Goal: Find specific page/section: Find specific page/section

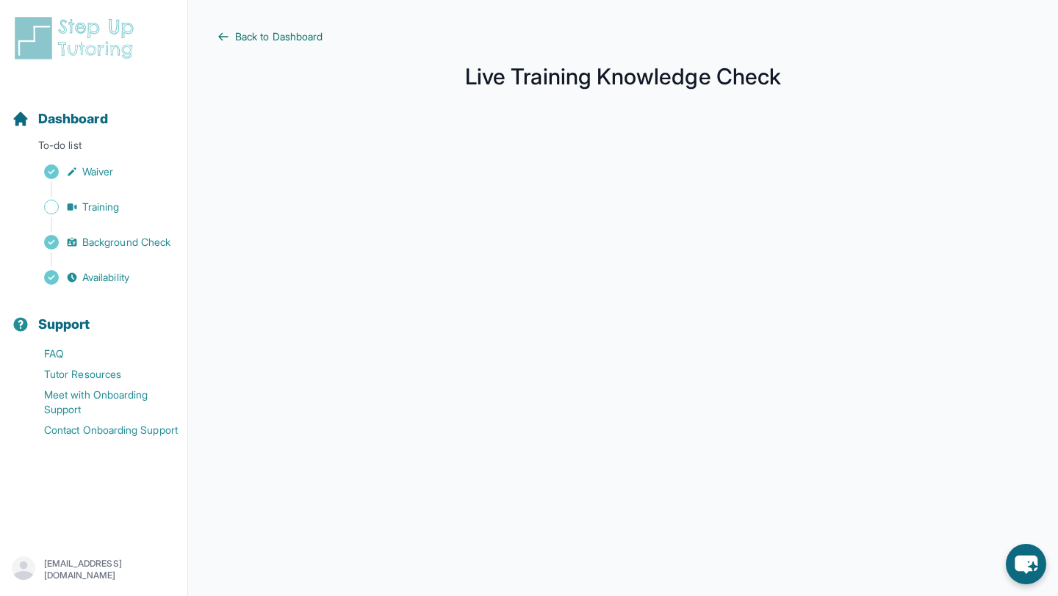
click at [233, 39] on link "Back to Dashboard" at bounding box center [622, 36] width 811 height 15
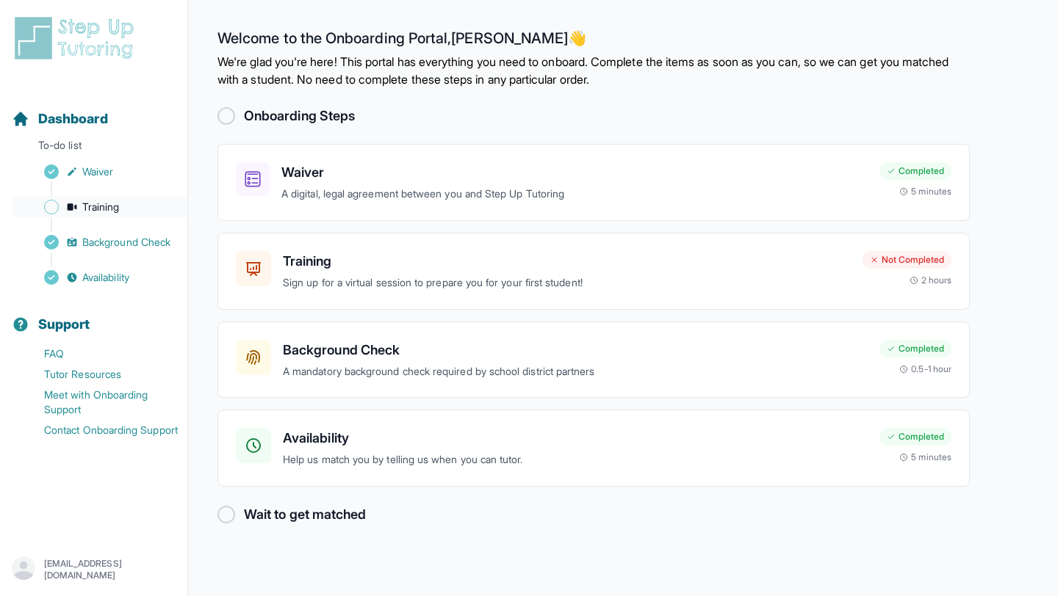
click at [112, 208] on span "Training" at bounding box center [100, 207] width 37 height 15
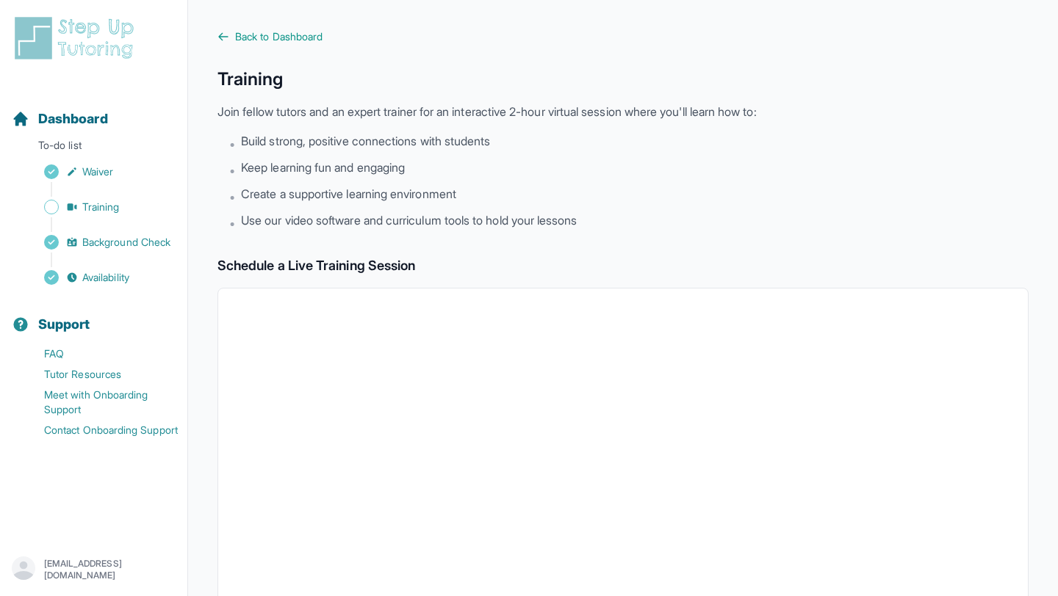
click at [267, 46] on div "Back to Dashboard Training Join fellow tutors and an expert trainer for an inte…" at bounding box center [622, 516] width 811 height 975
click at [249, 39] on span "Back to Dashboard" at bounding box center [278, 36] width 87 height 15
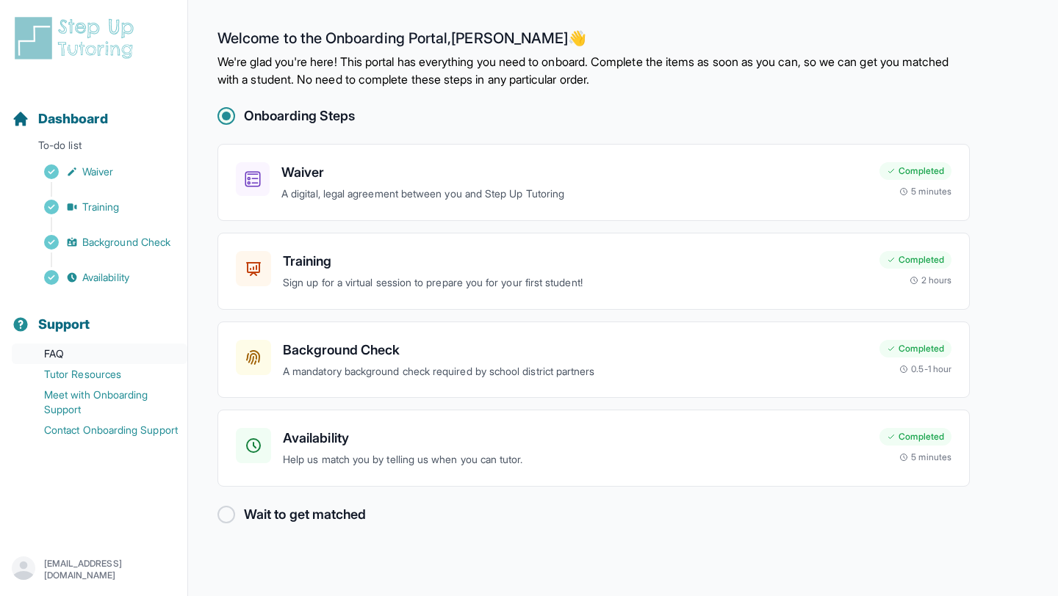
click at [85, 351] on link "FAQ" at bounding box center [100, 354] width 176 height 21
